Goal: Transaction & Acquisition: Purchase product/service

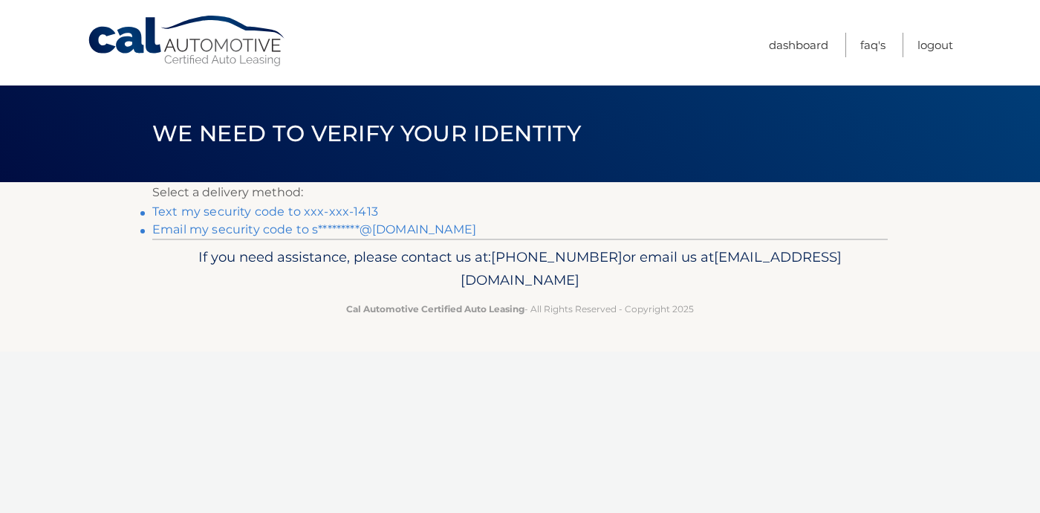
click at [328, 207] on link "Text my security code to xxx-xxx-1413" at bounding box center [265, 211] width 226 height 14
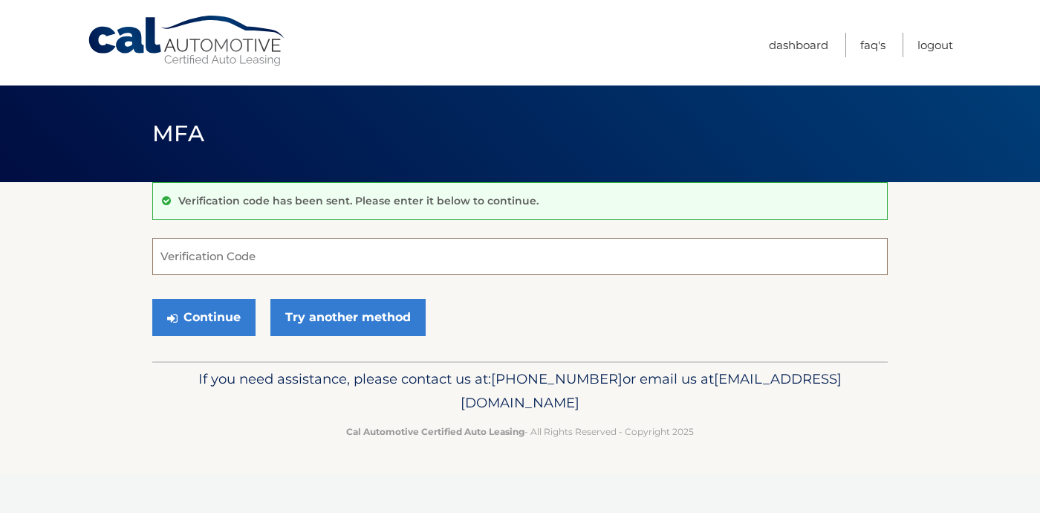
click at [276, 247] on input "Verification Code" at bounding box center [520, 256] width 736 height 37
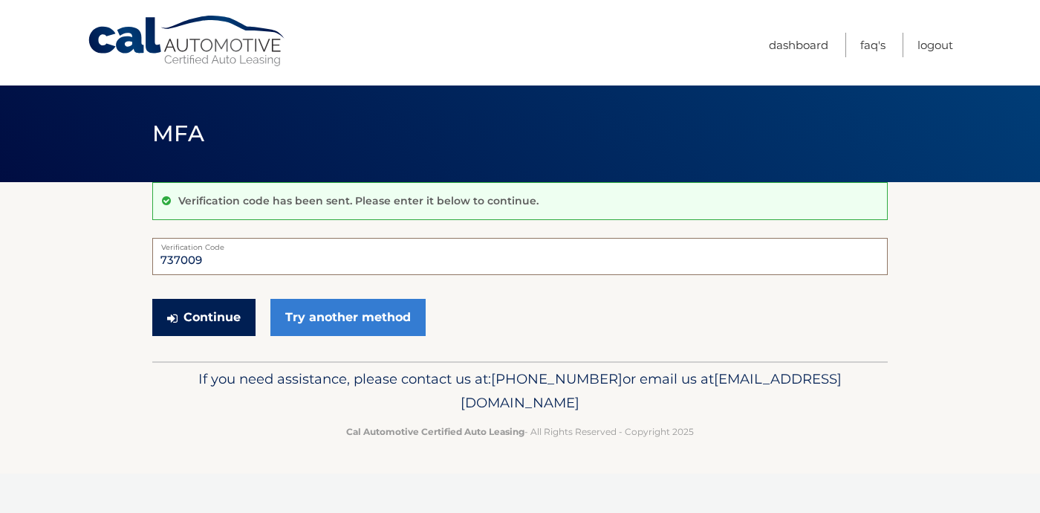
type input "737009"
click at [206, 316] on button "Continue" at bounding box center [203, 317] width 103 height 37
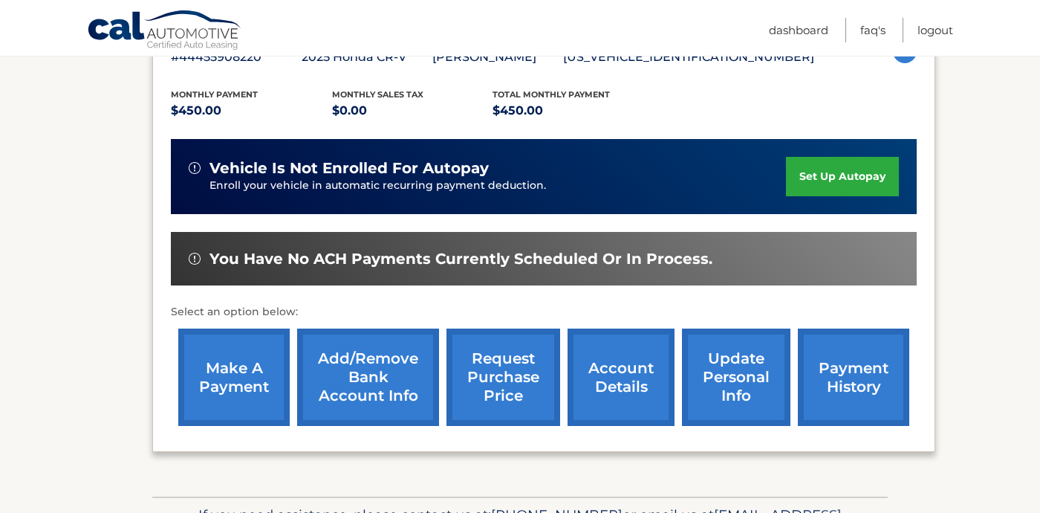
scroll to position [302, 0]
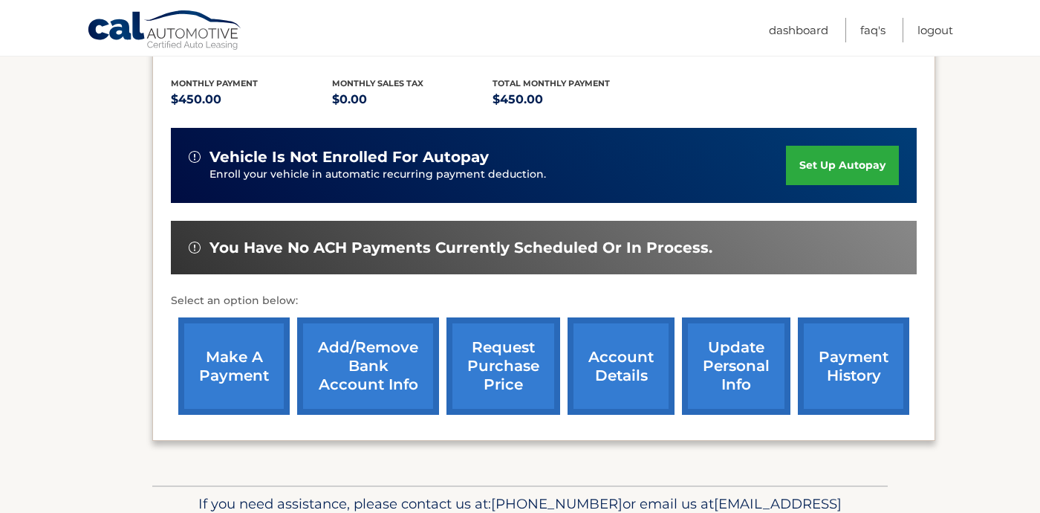
click at [256, 368] on link "make a payment" at bounding box center [233, 365] width 111 height 97
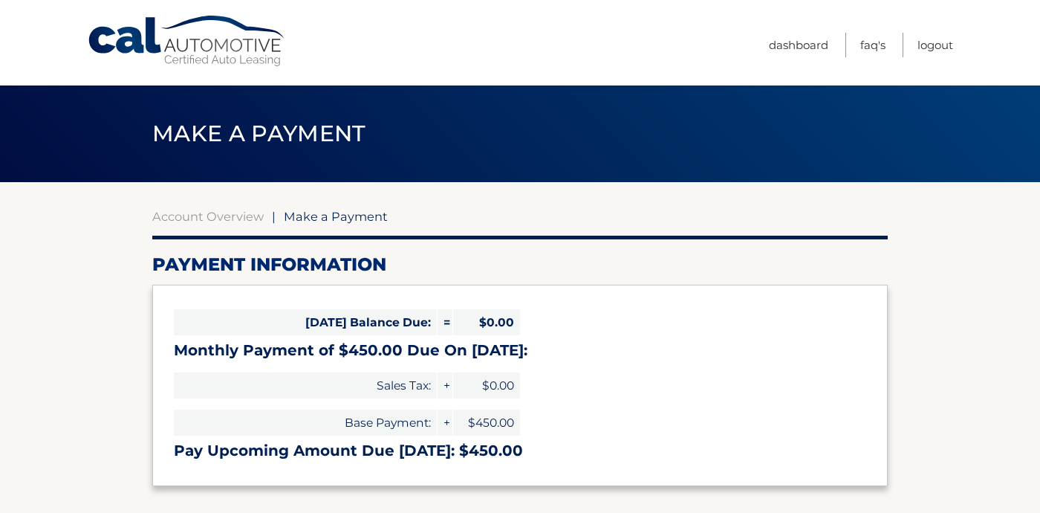
select select "YzgyZDE1NjctNmQzNi00OWM4LTkzMmItOTA1YjQxZmIzNjNk"
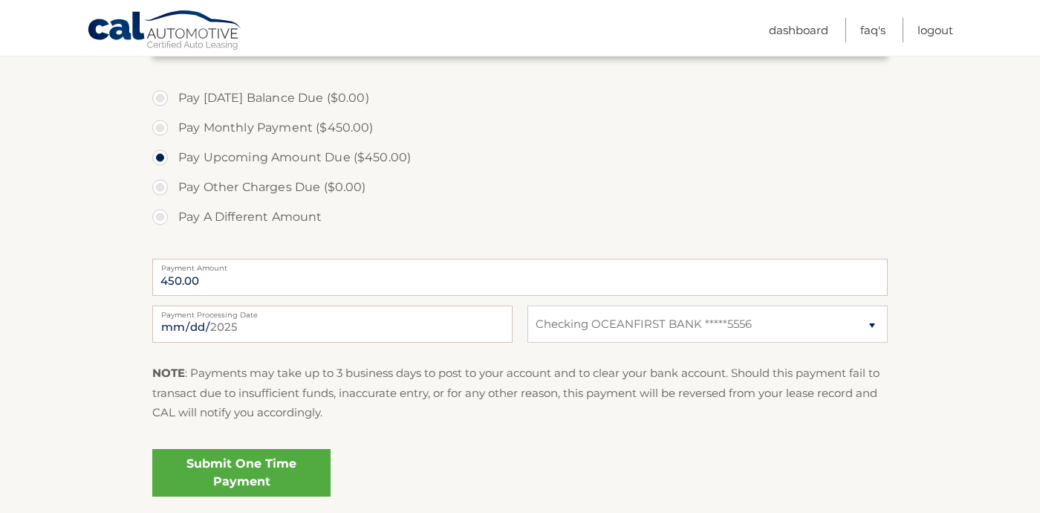
scroll to position [447, 0]
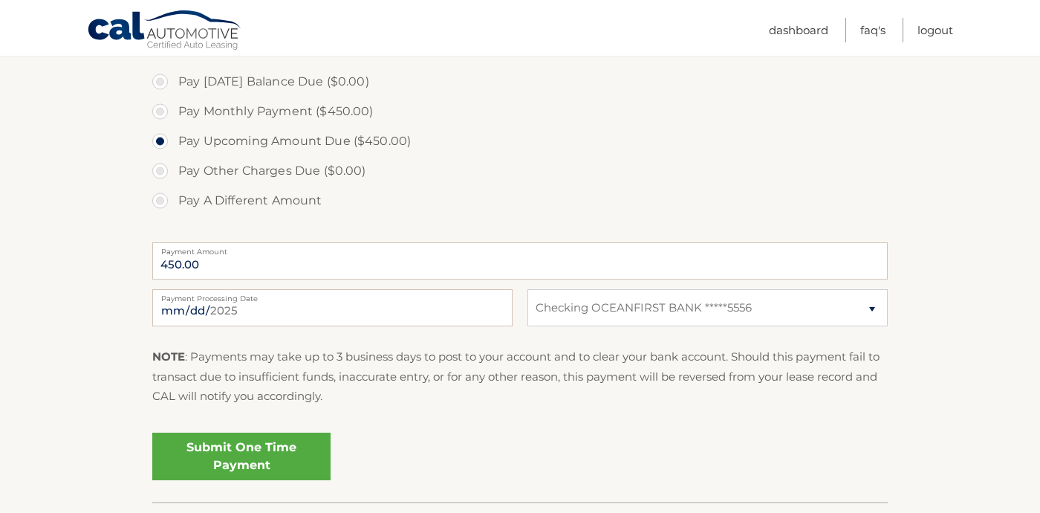
click at [207, 461] on link "Submit One Time Payment" at bounding box center [241, 456] width 178 height 48
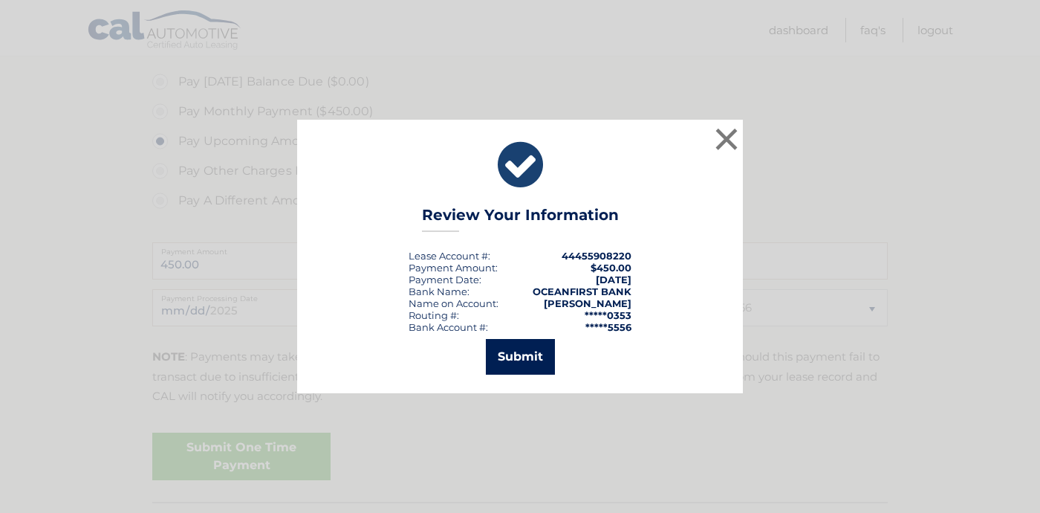
click at [514, 358] on button "Submit" at bounding box center [520, 357] width 69 height 36
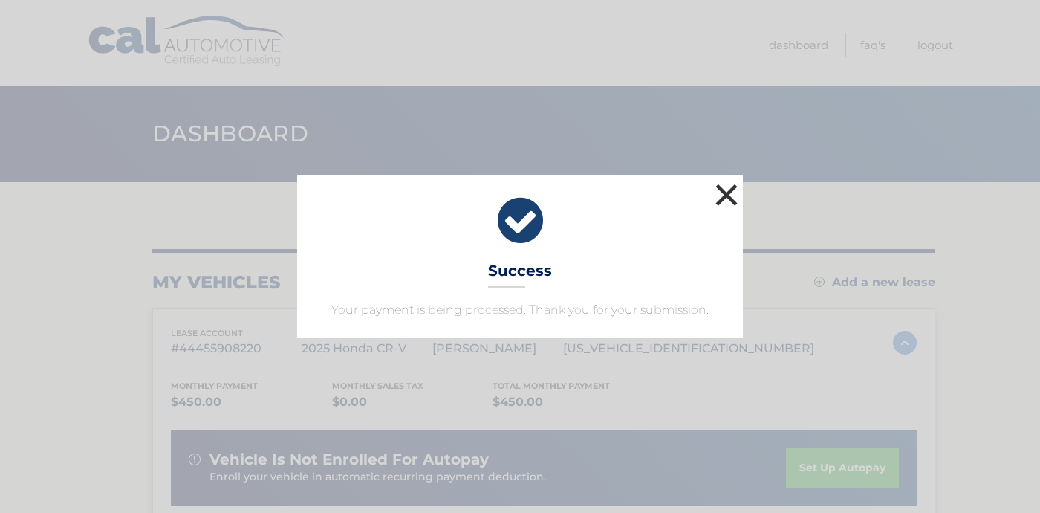
click at [726, 192] on button "×" at bounding box center [727, 195] width 30 height 30
